Goal: Check status: Check status

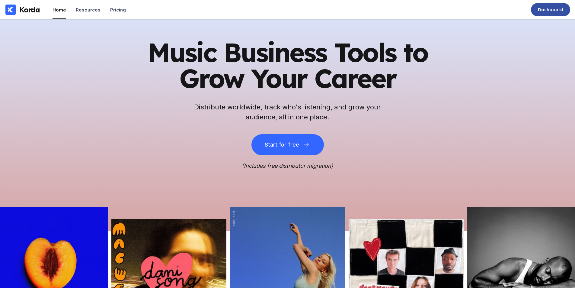
click at [546, 7] on div "Dashboard" at bounding box center [550, 10] width 25 height 6
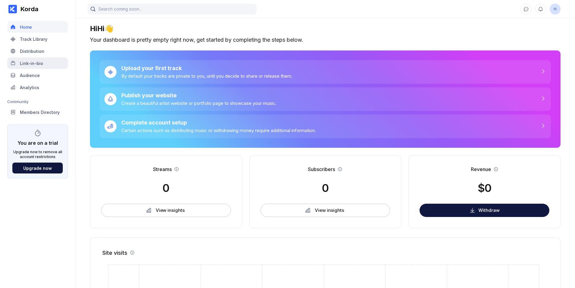
click at [18, 57] on div "Link-in-bio" at bounding box center [37, 62] width 61 height 11
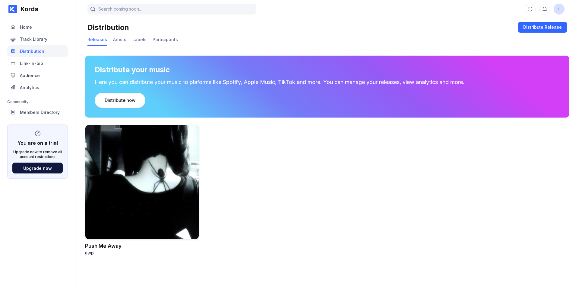
click at [112, 173] on div at bounding box center [142, 182] width 114 height 115
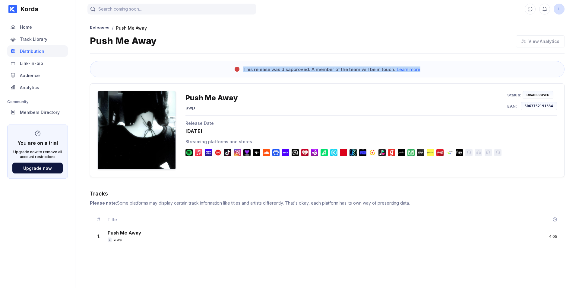
drag, startPoint x: 233, startPoint y: 66, endPoint x: 376, endPoint y: 72, distance: 143.5
click at [426, 71] on div "This release was disapproved. A member of the team will be in touch. Learn more" at bounding box center [327, 69] width 475 height 16
click at [267, 64] on div "This release was disapproved. A member of the team will be in touch. Learn more" at bounding box center [327, 69] width 475 height 16
click at [562, 9] on span "H" at bounding box center [559, 9] width 11 height 11
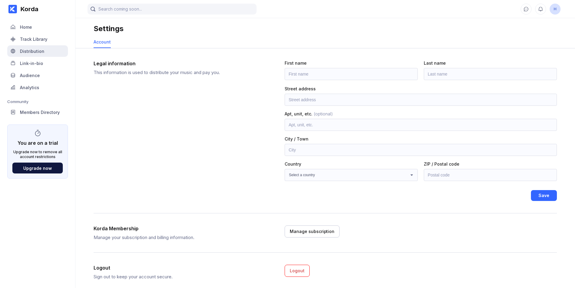
click at [27, 53] on div "Distribution" at bounding box center [32, 51] width 24 height 5
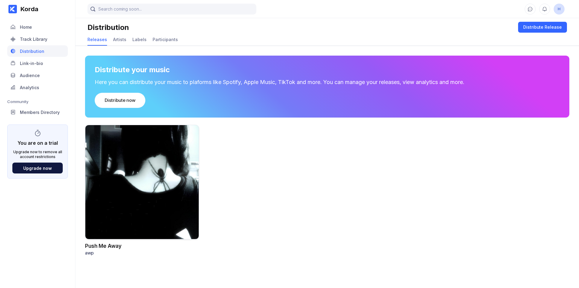
click at [123, 156] on div at bounding box center [142, 182] width 114 height 115
